Goal: Task Accomplishment & Management: Manage account settings

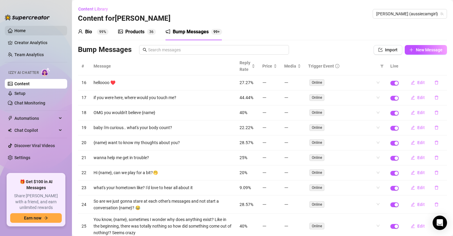
scroll to position [37, 0]
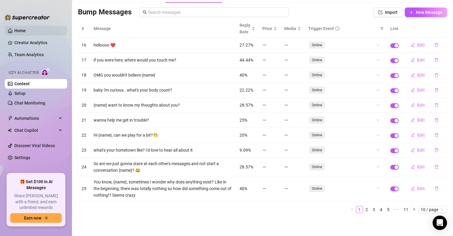
click at [25, 28] on link "Home" at bounding box center [19, 30] width 11 height 5
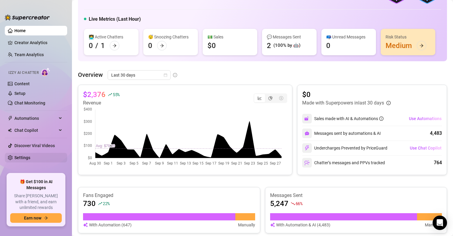
click at [26, 155] on link "Settings" at bounding box center [22, 157] width 16 height 5
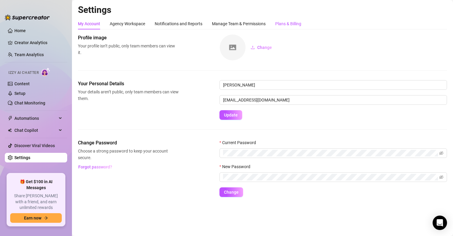
click at [296, 21] on div "Plans & Billing" at bounding box center [288, 23] width 26 height 7
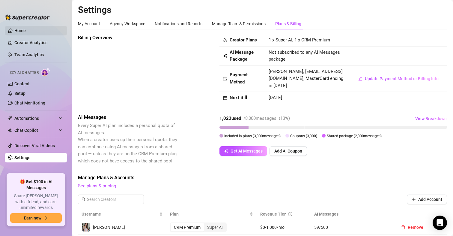
click at [26, 33] on link "Home" at bounding box center [19, 30] width 11 height 5
